Goal: Transaction & Acquisition: Purchase product/service

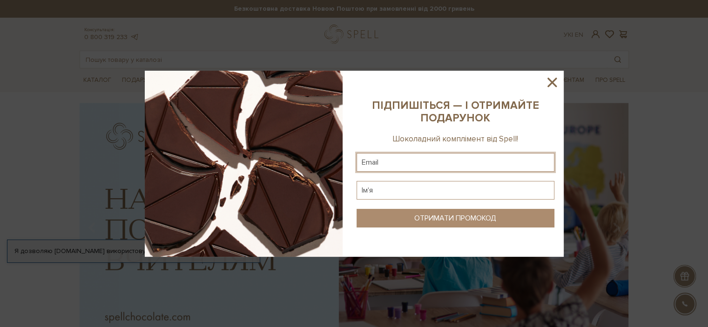
click at [415, 158] on input "text" at bounding box center [456, 162] width 198 height 19
type input "[EMAIL_ADDRESS][DOMAIN_NAME]"
click at [433, 188] on input "text" at bounding box center [456, 190] width 198 height 19
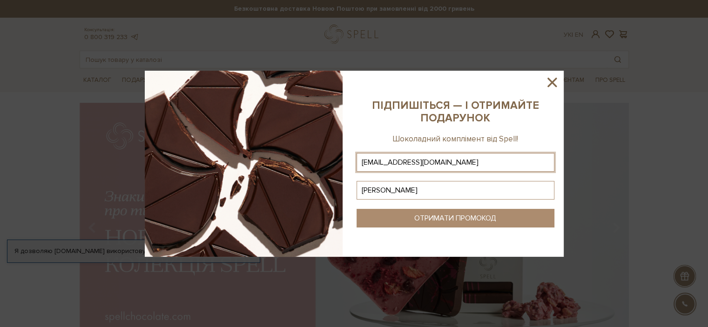
type input "[PERSON_NAME]"
click at [437, 216] on div "ОТРИМАТИ ПРОМОКОД" at bounding box center [456, 218] width 82 height 9
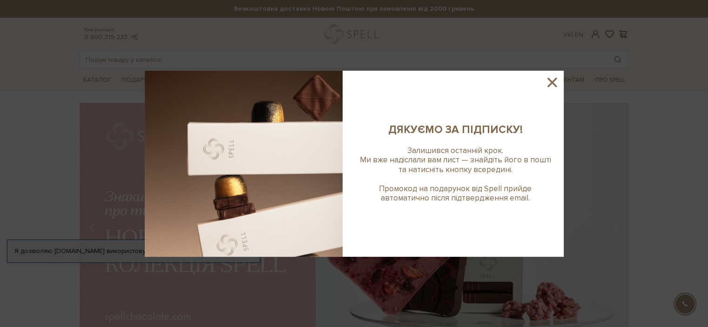
click at [554, 82] on icon at bounding box center [553, 83] width 16 height 16
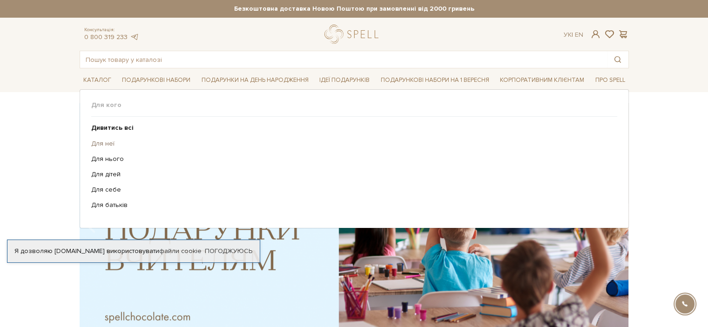
click at [104, 142] on link "Для неї" at bounding box center [350, 144] width 519 height 8
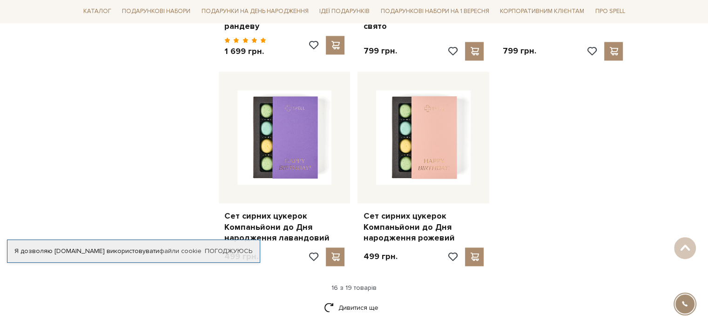
scroll to position [1258, 0]
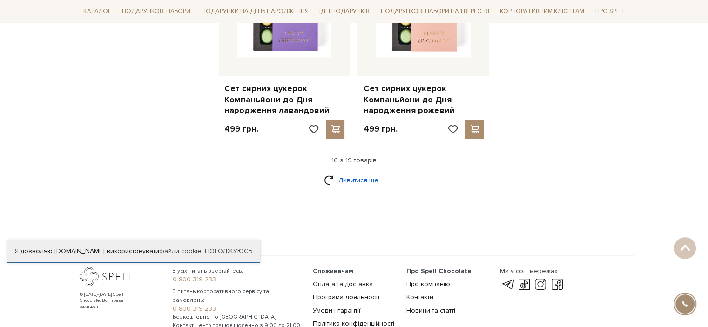
click at [371, 172] on link "Дивитися ще" at bounding box center [354, 180] width 61 height 16
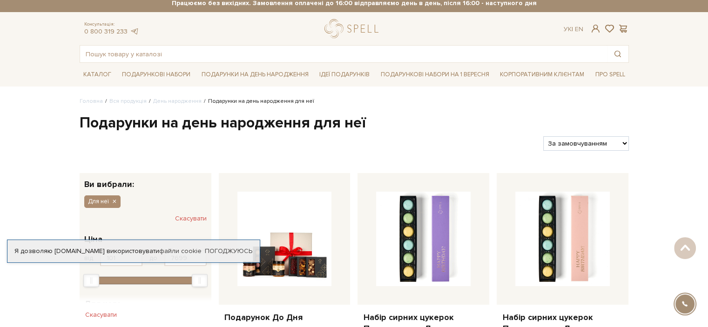
scroll to position [0, 0]
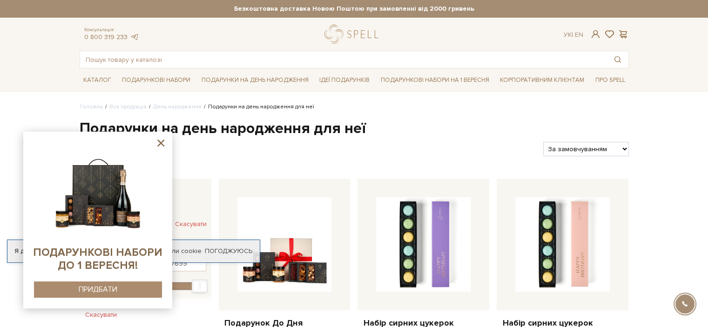
click at [165, 145] on icon at bounding box center [161, 143] width 12 height 12
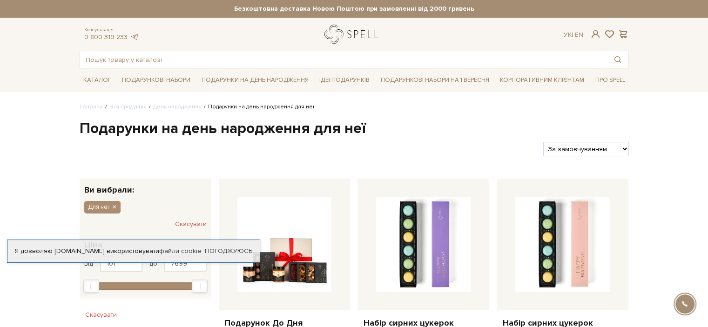
click at [338, 35] on link "logo" at bounding box center [354, 34] width 58 height 19
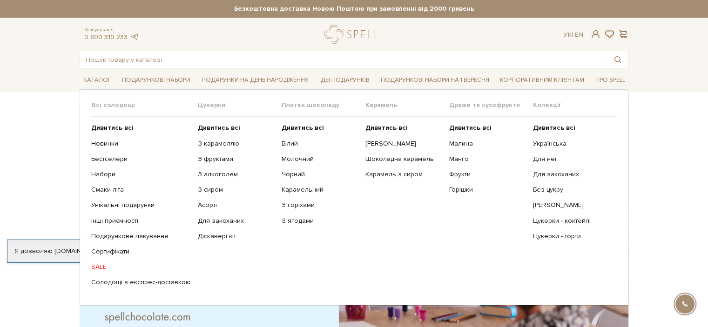
click at [99, 265] on link "SALE" at bounding box center [141, 267] width 100 height 8
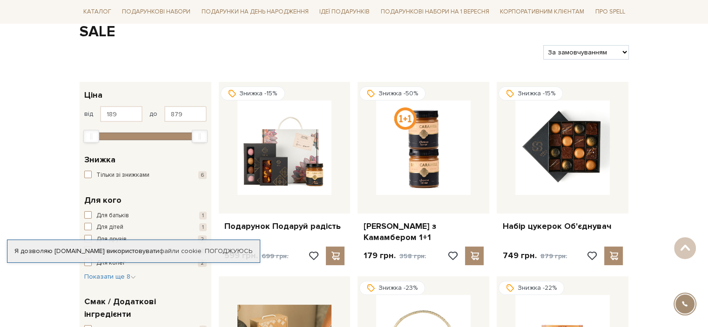
scroll to position [93, 0]
